Goal: Check status: Check status

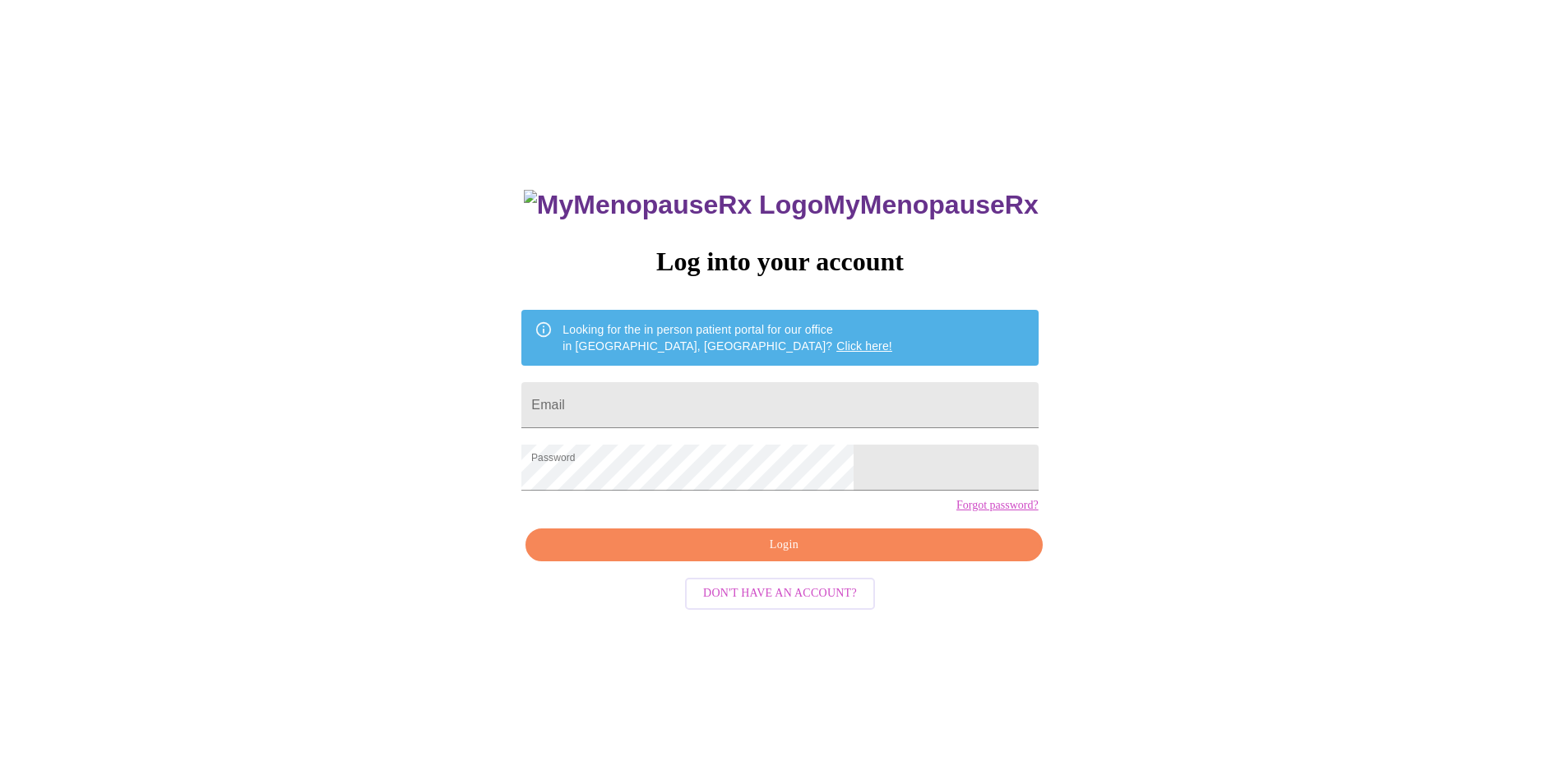
click at [1110, 638] on div "MyMenopauseRx Log into your account Looking for the in person patient portal fo…" at bounding box center [780, 477] width 1546 height 941
click at [783, 555] on span "Login" at bounding box center [783, 545] width 479 height 20
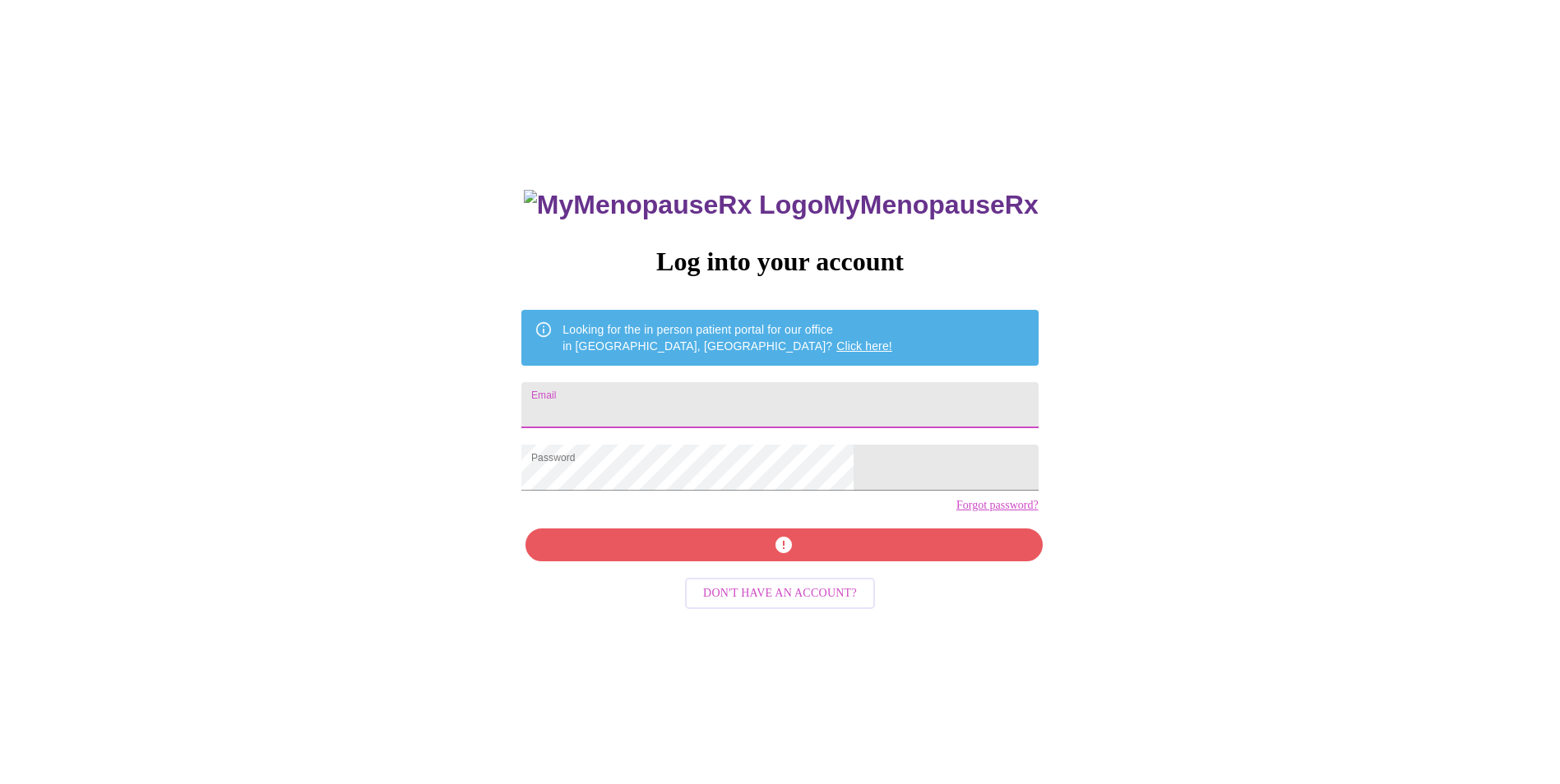
click at [658, 408] on input "Email" at bounding box center [780, 405] width 517 height 46
type input "[EMAIL_ADDRESS][DOMAIN_NAME]"
click at [767, 576] on div "MyMenopauseRx Log into your account Looking for the in person patient portal fo…" at bounding box center [780, 555] width 549 height 784
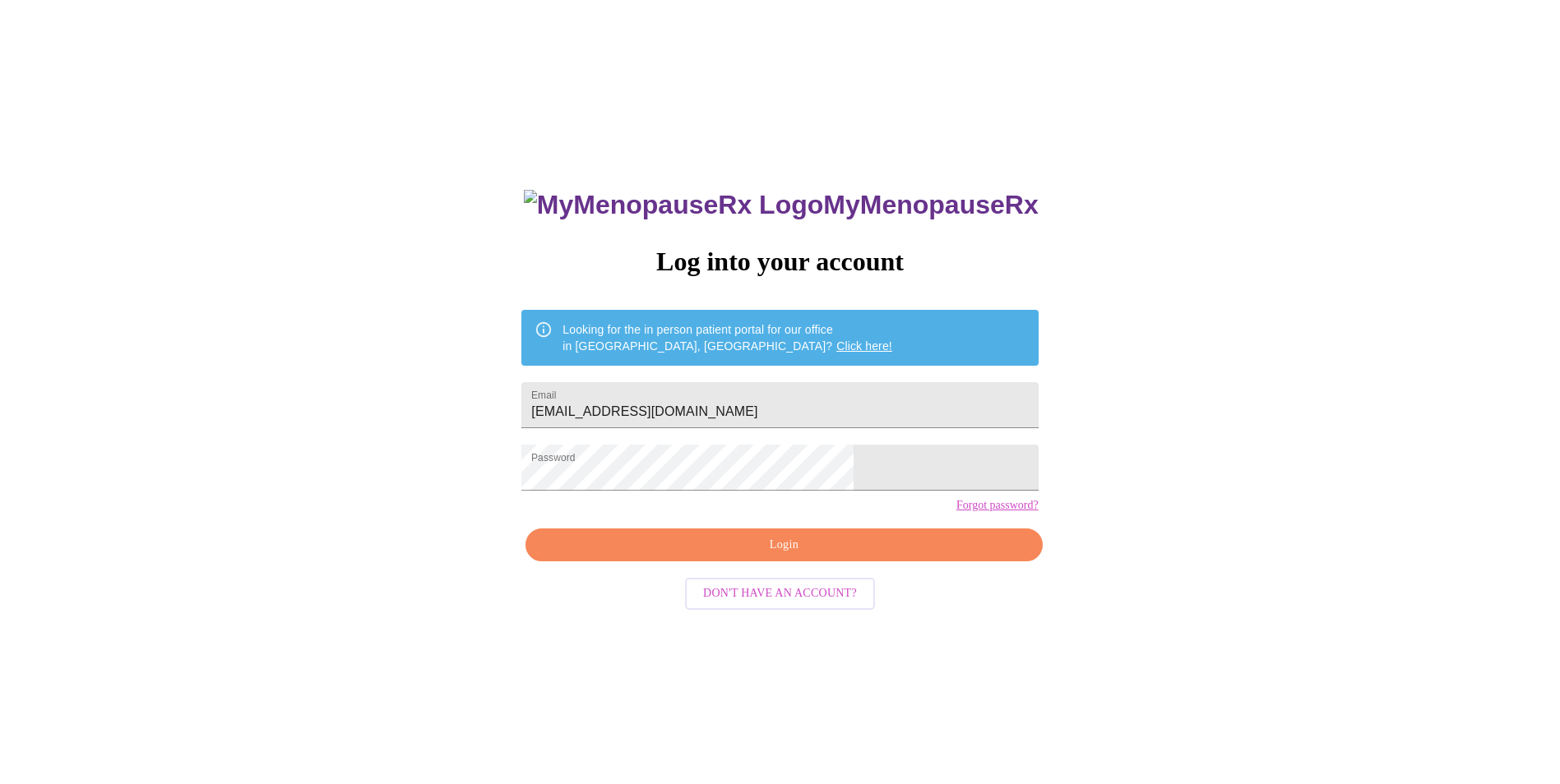
click at [860, 555] on span "Login" at bounding box center [783, 545] width 479 height 20
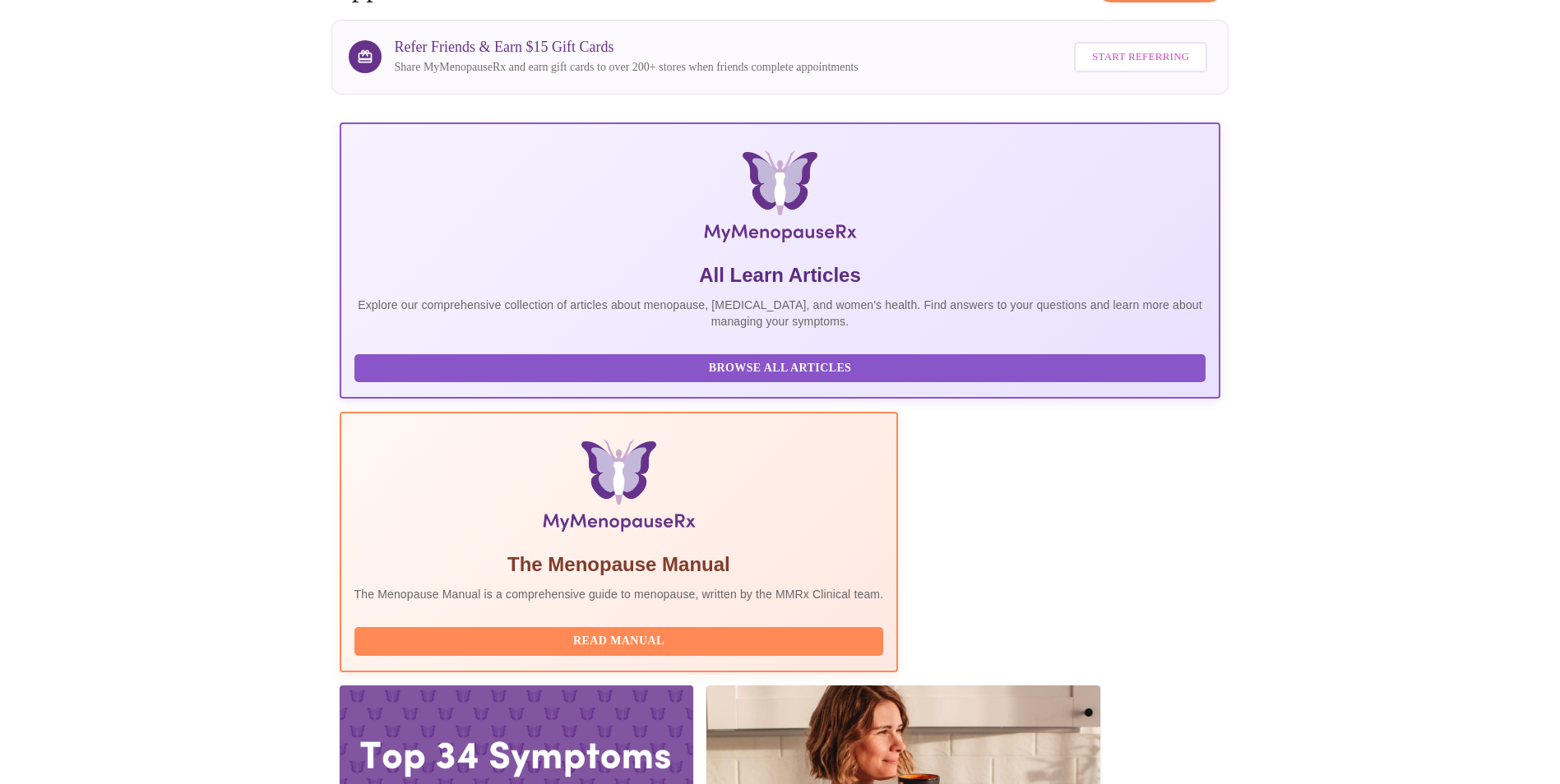
scroll to position [116, 0]
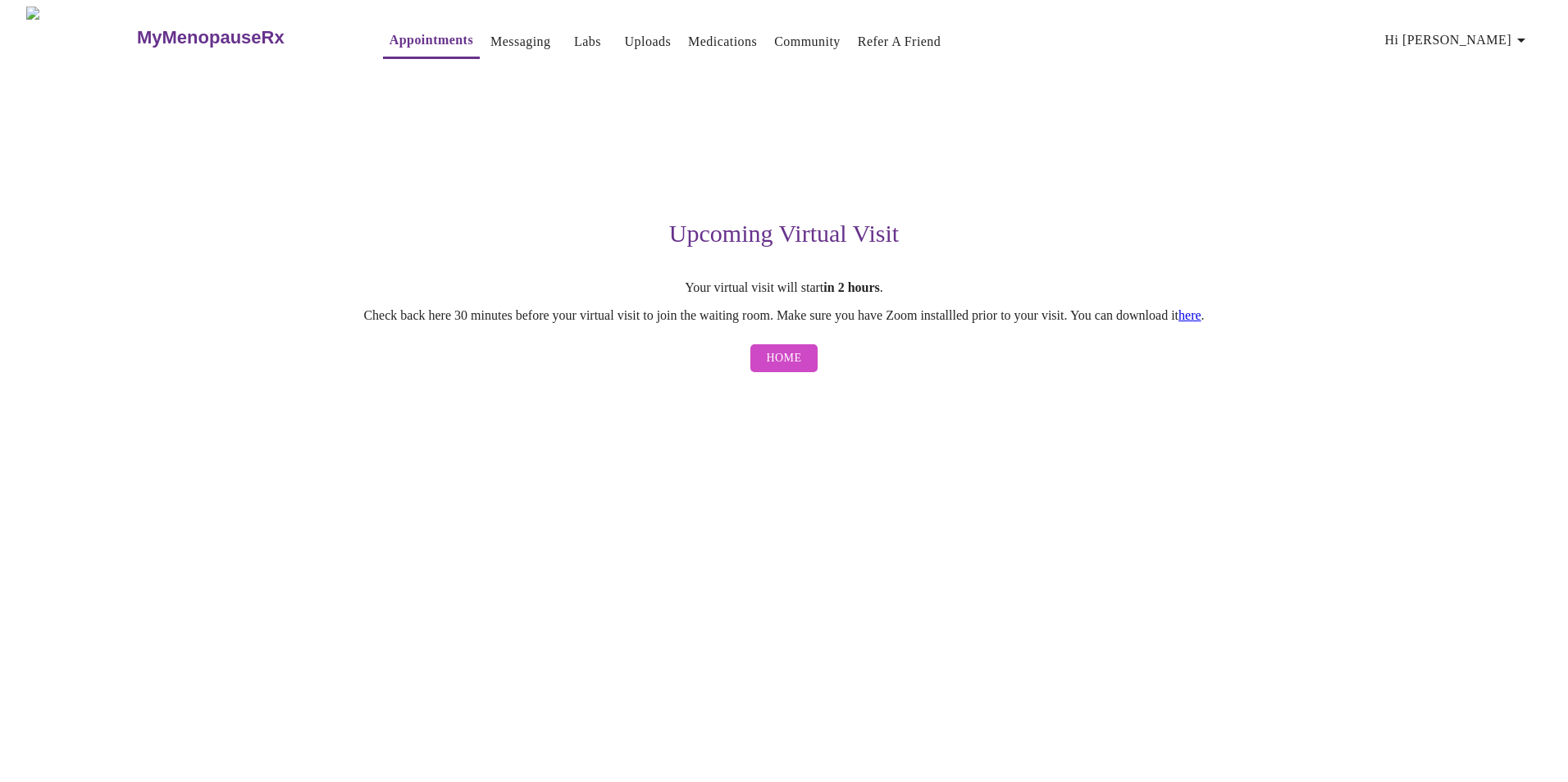
click at [1201, 320] on link "here" at bounding box center [1190, 315] width 23 height 14
